Goal: Transaction & Acquisition: Download file/media

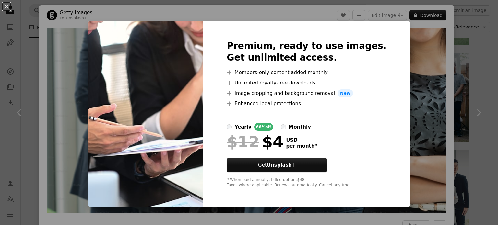
scroll to position [292, 0]
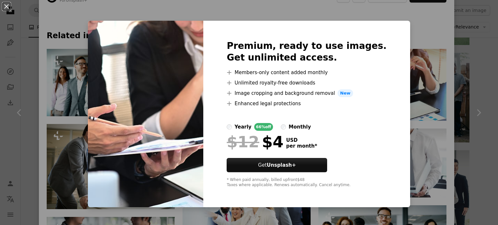
click at [406, 104] on div "An X shape Premium, ready to use images. Get unlimited access. A plus sign Memb…" at bounding box center [249, 112] width 498 height 225
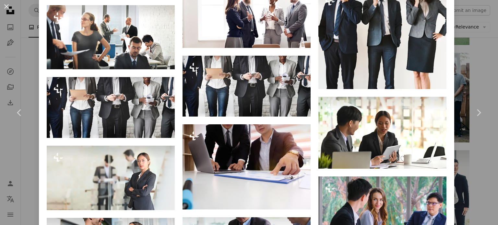
scroll to position [648, 0]
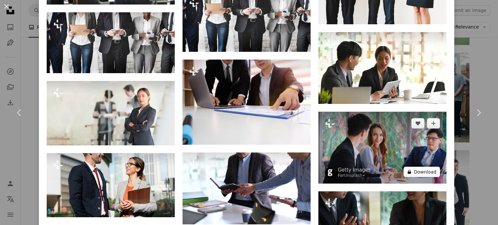
click at [408, 167] on button "A lock Download" at bounding box center [421, 172] width 36 height 10
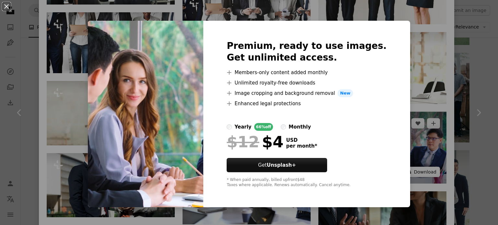
click at [408, 151] on div "An X shape Premium, ready to use images. Get unlimited access. A plus sign Memb…" at bounding box center [249, 112] width 498 height 225
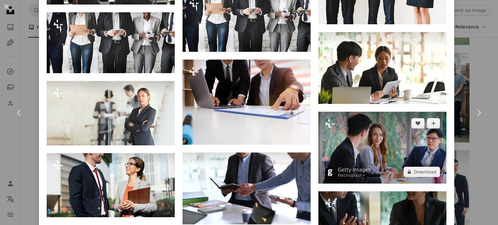
click at [378, 130] on img at bounding box center [382, 148] width 128 height 72
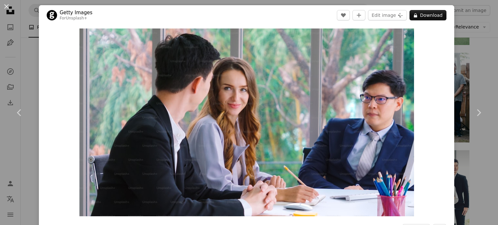
click at [466, 31] on div "An X shape Chevron left Chevron right Getty Images For Unsplash+ A heart A plus…" at bounding box center [249, 112] width 498 height 225
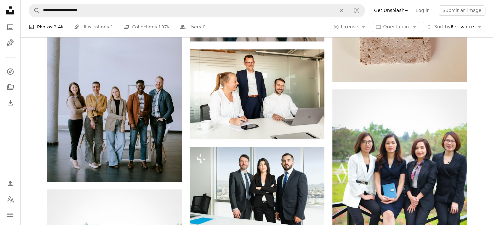
scroll to position [745, 0]
